Goal: Task Accomplishment & Management: Use online tool/utility

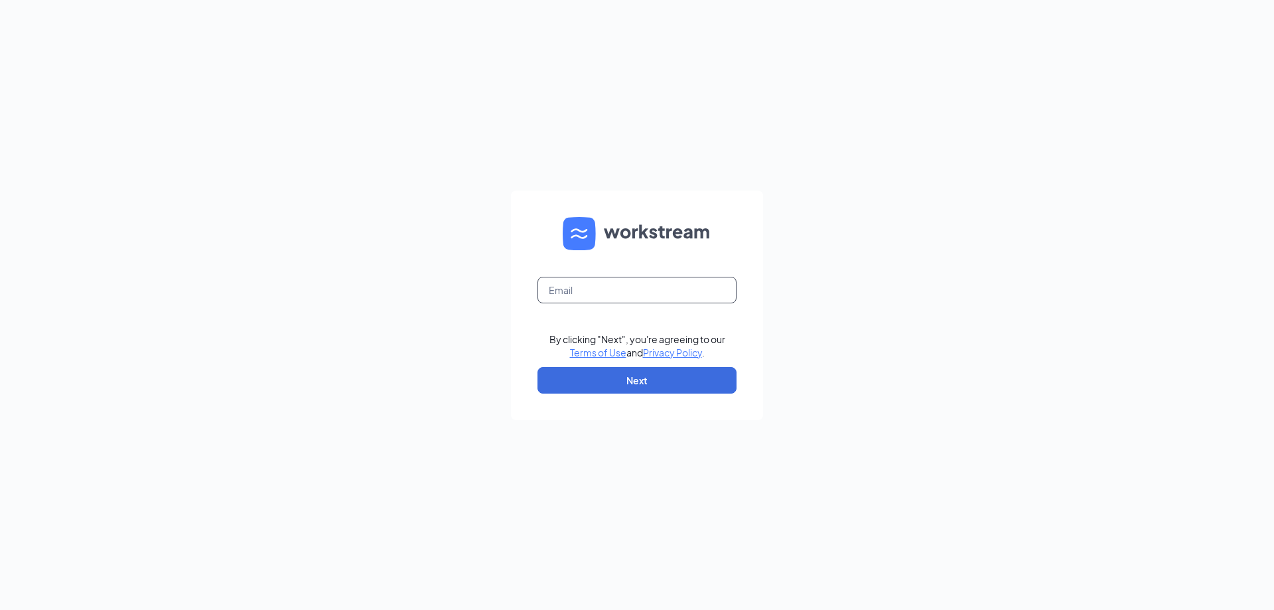
click at [576, 293] on input "text" at bounding box center [636, 290] width 199 height 27
type input "[PERSON_NAME][EMAIL_ADDRESS][DOMAIN_NAME]"
click at [621, 375] on button "Next" at bounding box center [636, 380] width 199 height 27
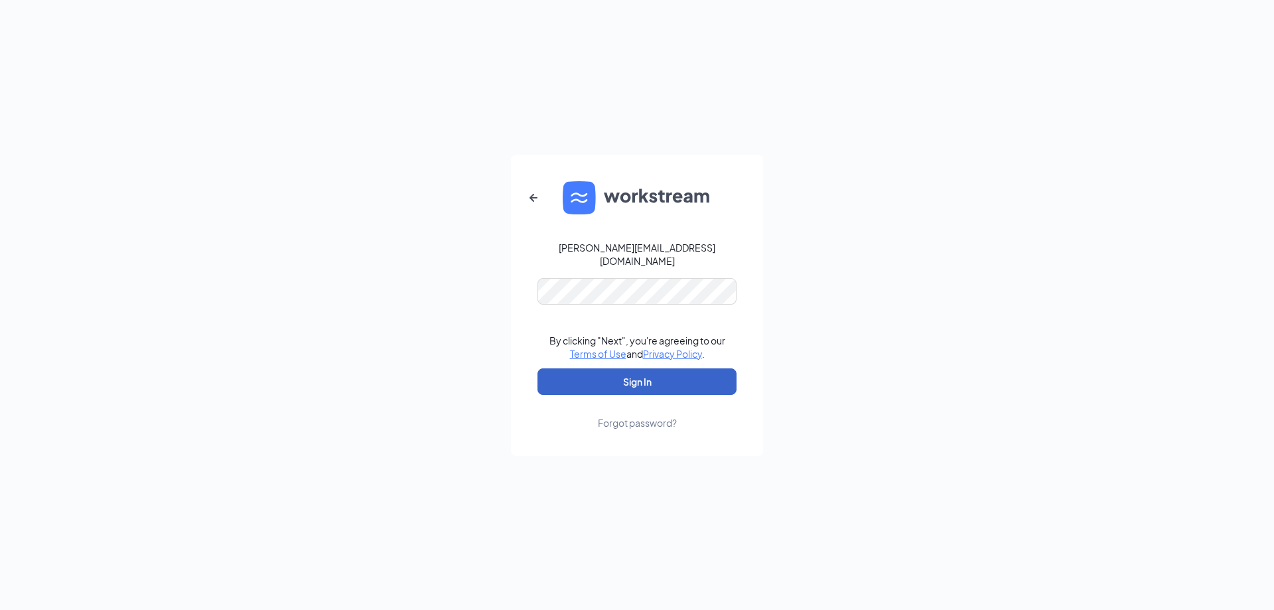
click at [632, 376] on button "Sign In" at bounding box center [636, 381] width 199 height 27
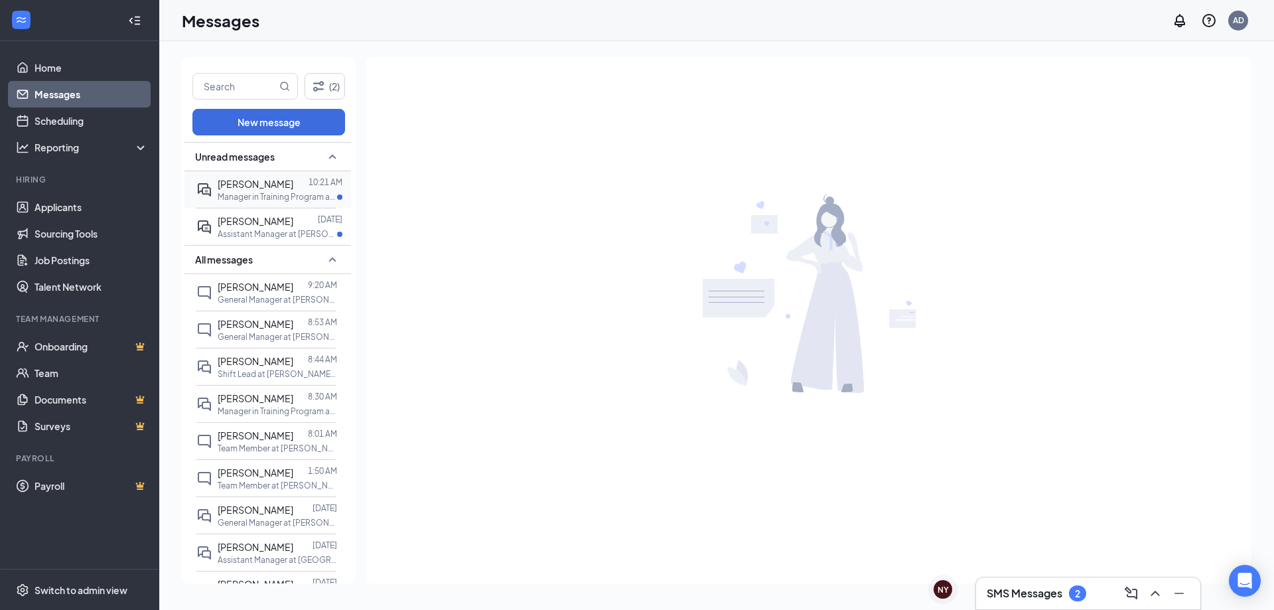
click at [245, 196] on p "Manager in Training Program at Rowlett - #4282" at bounding box center [277, 196] width 119 height 11
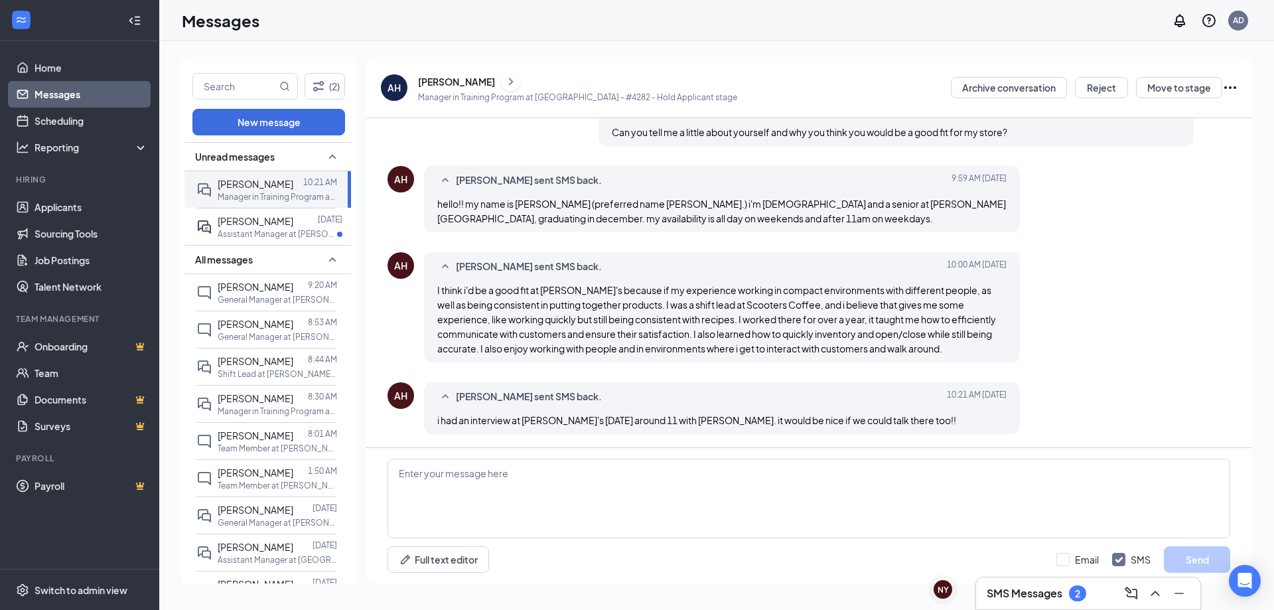
scroll to position [240, 0]
click at [1161, 88] on button "Move to stage" at bounding box center [1179, 87] width 86 height 21
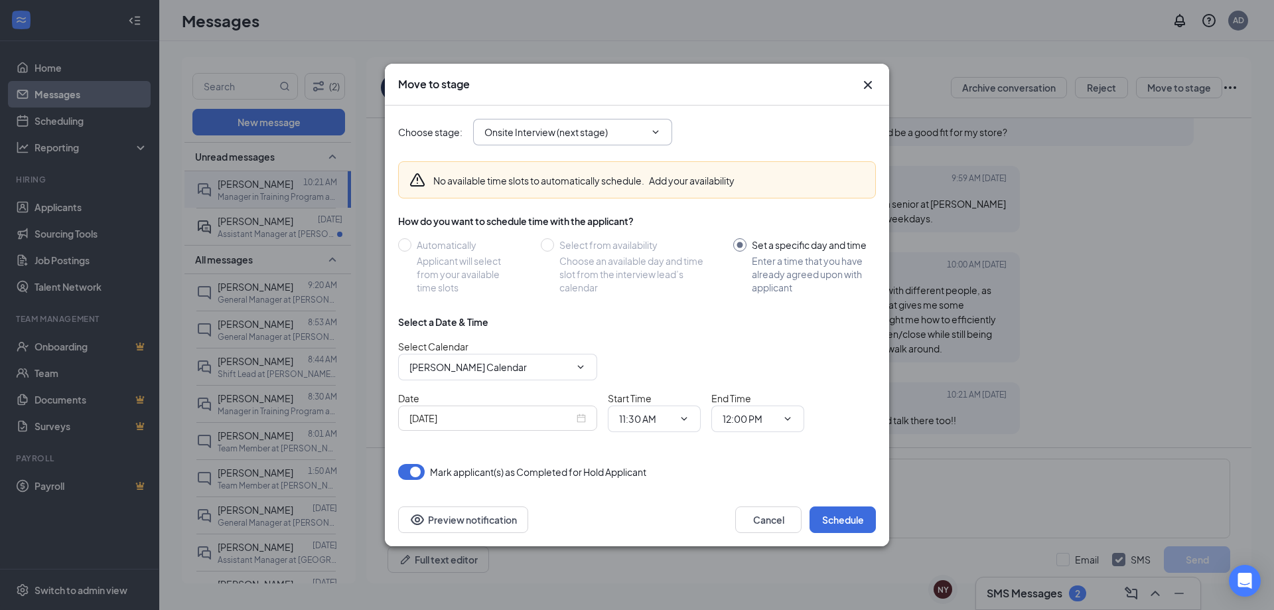
click at [545, 134] on input "Onsite Interview (next stage)" at bounding box center [564, 132] width 161 height 15
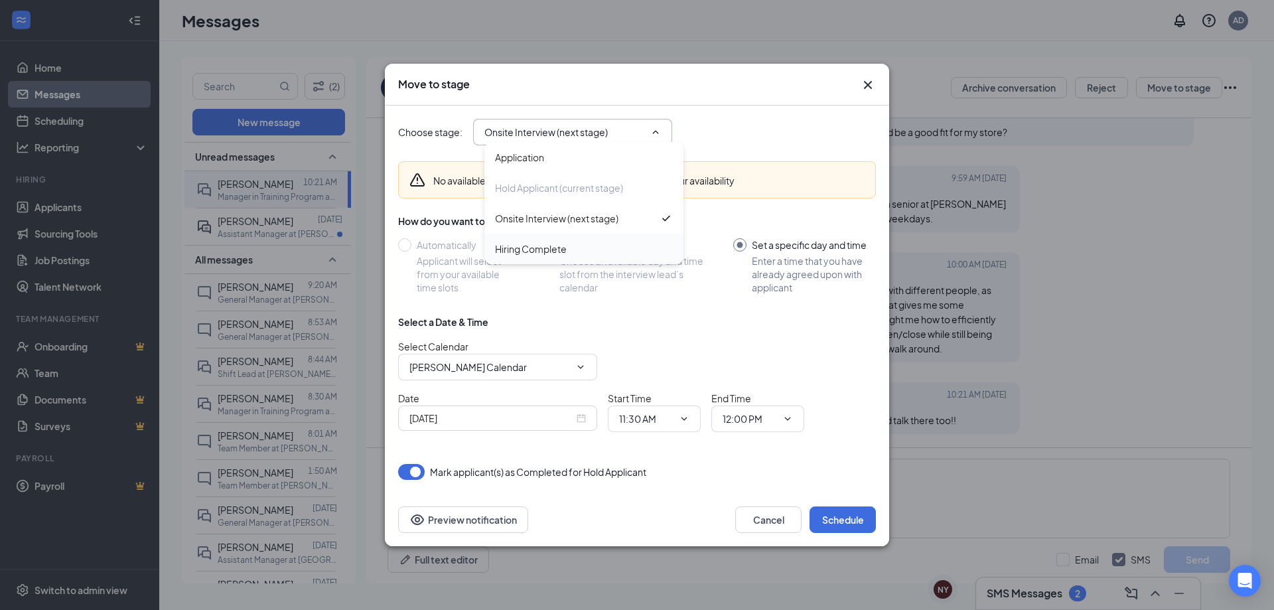
click at [540, 249] on div "Hiring Complete" at bounding box center [531, 248] width 72 height 15
type input "Hiring Complete"
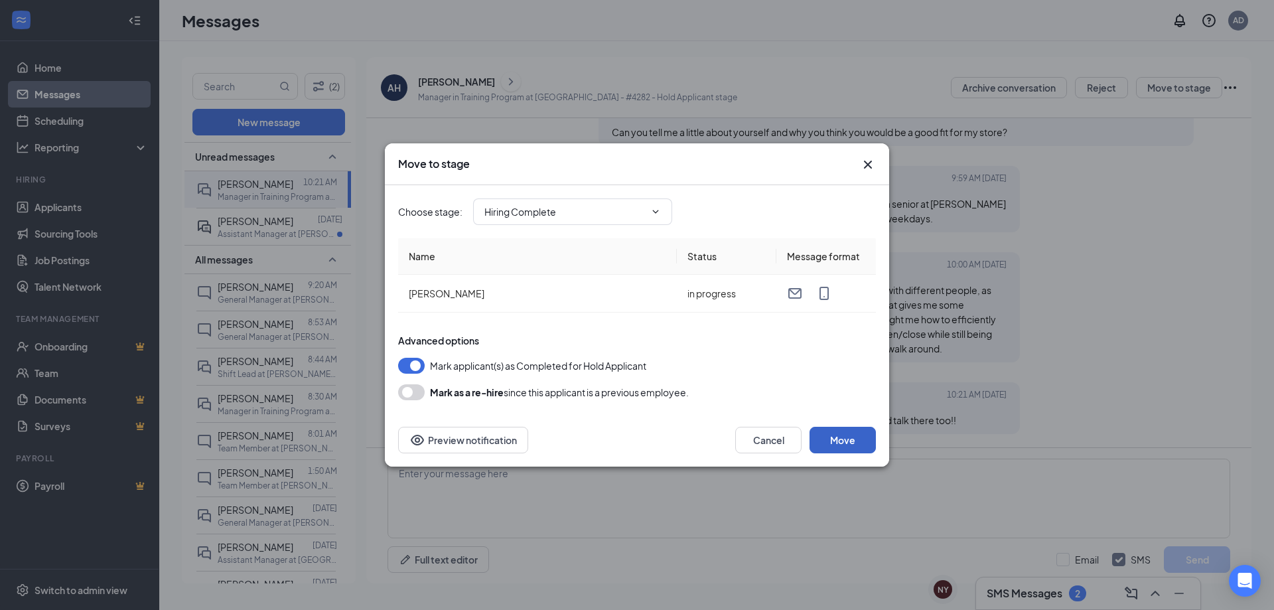
click at [838, 444] on button "Move" at bounding box center [842, 440] width 66 height 27
